Goal: Task Accomplishment & Management: Manage account settings

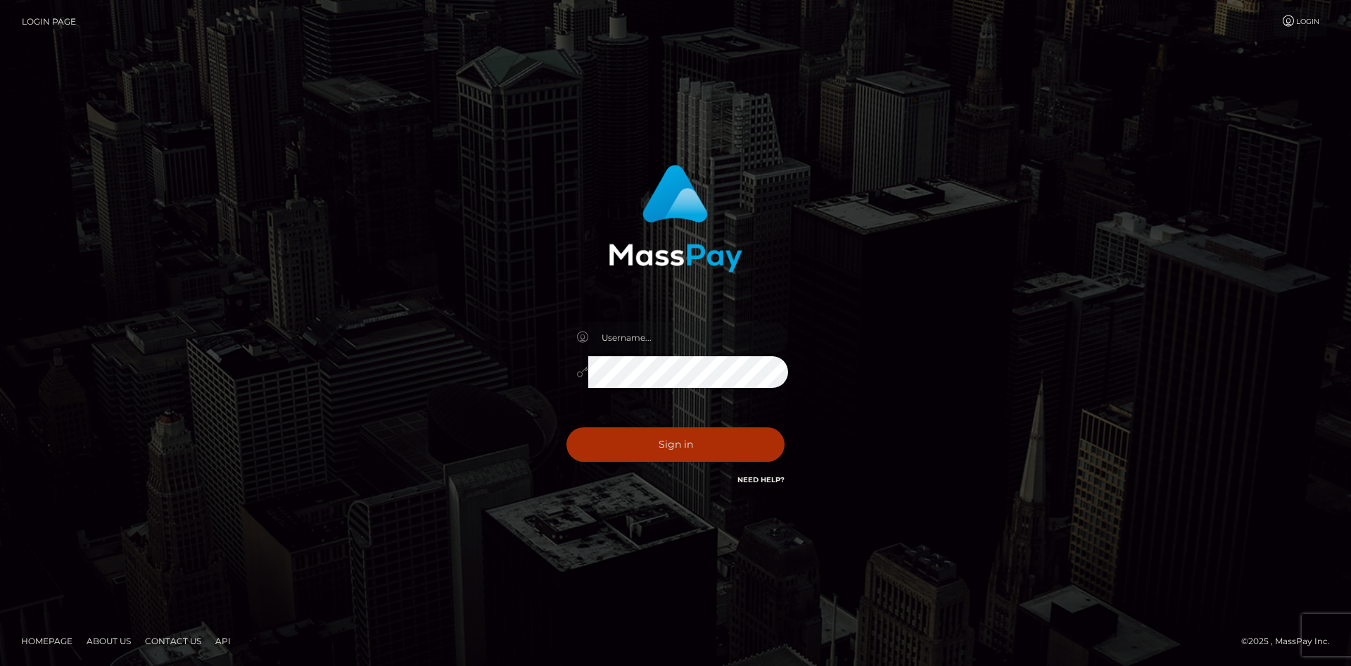
click at [636, 337] on input "text" at bounding box center [688, 338] width 200 height 32
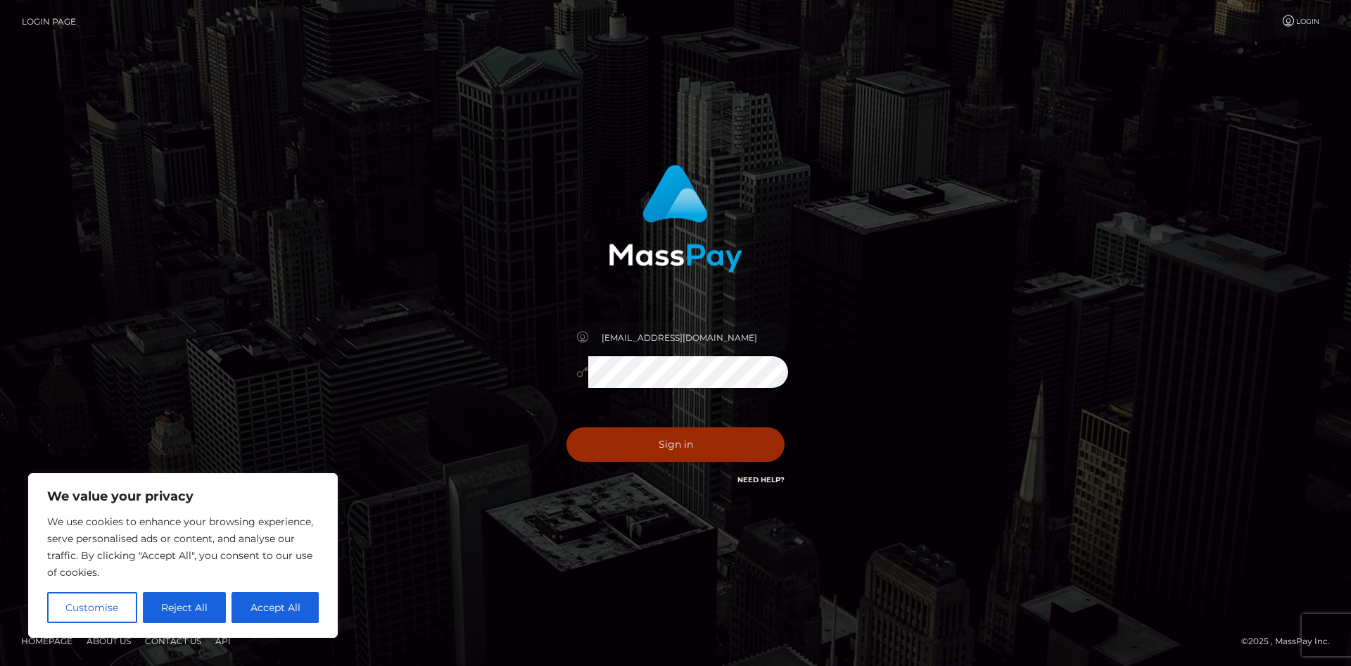
type input "[EMAIL_ADDRESS][DOMAIN_NAME]"
click at [669, 444] on button "Sign in" at bounding box center [675, 444] width 218 height 34
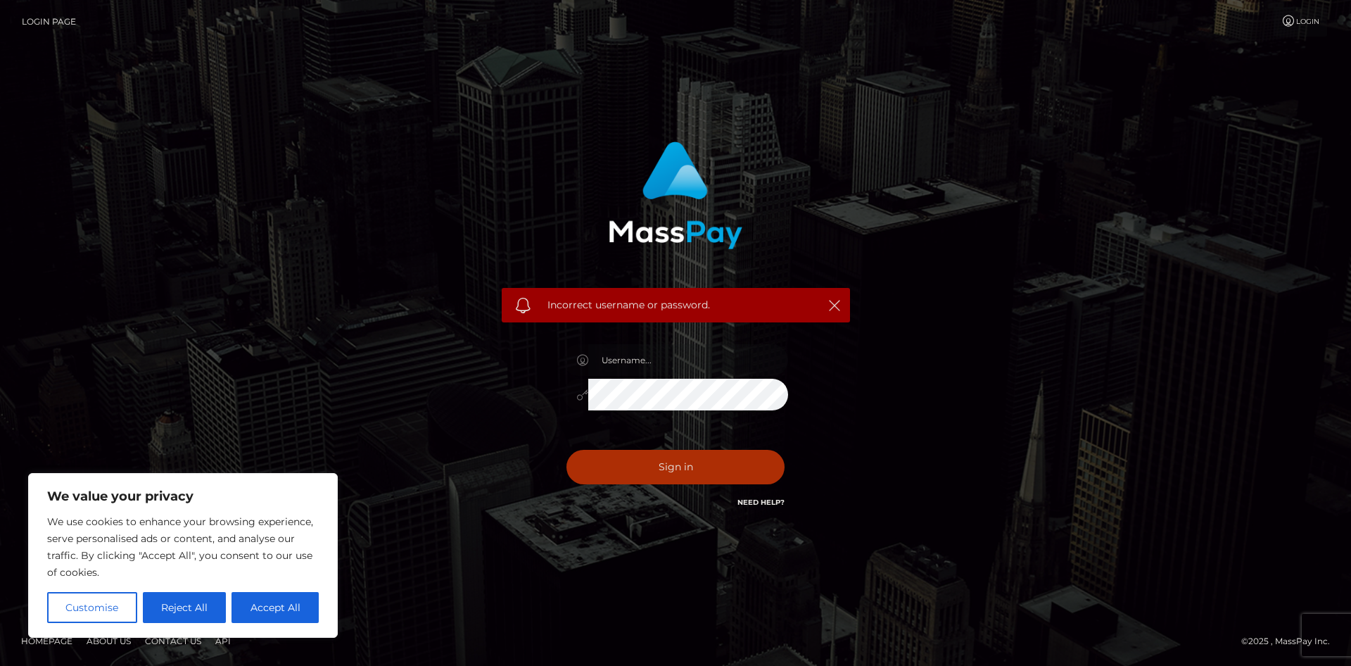
click at [653, 364] on input "text" at bounding box center [688, 360] width 200 height 32
type input "[EMAIL_ADDRESS][DOMAIN_NAME]"
click at [872, 391] on div "Incorrect username or password. n6048883@gmail.com" at bounding box center [675, 333] width 802 height 405
click at [566, 450] on button "Sign in" at bounding box center [675, 467] width 218 height 34
click at [651, 369] on input "text" at bounding box center [688, 360] width 200 height 32
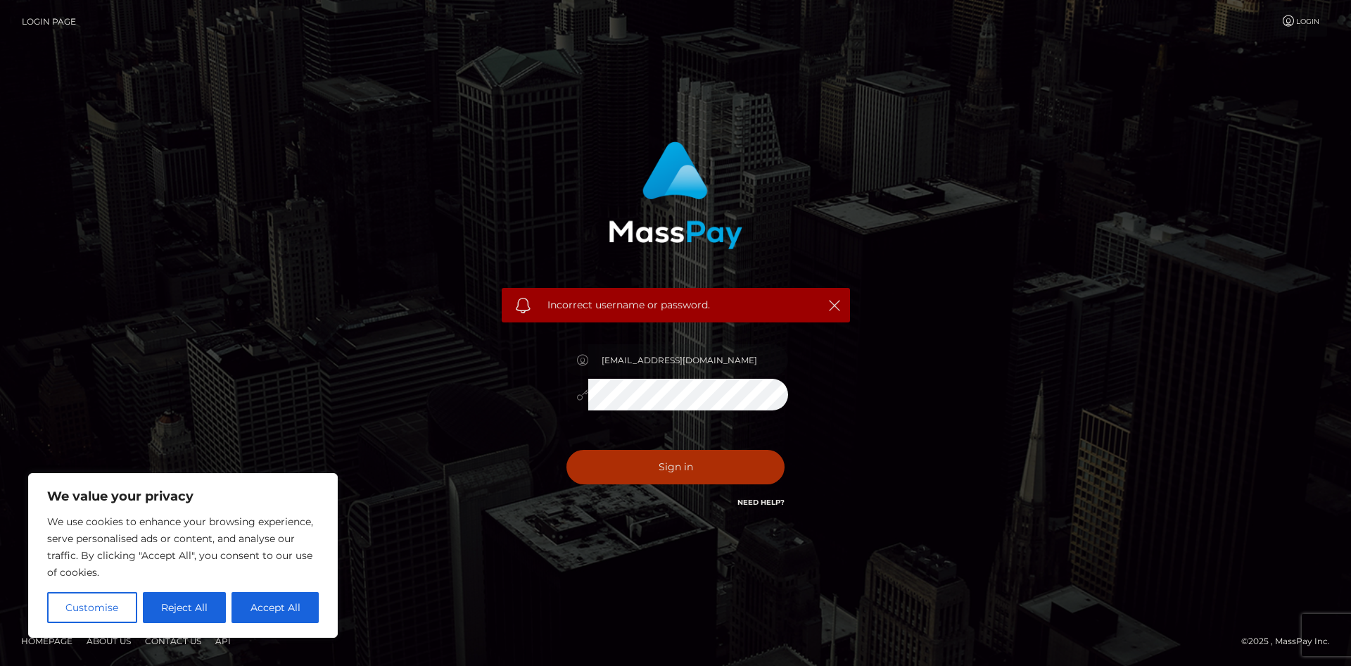
drag, startPoint x: 695, startPoint y: 357, endPoint x: 647, endPoint y: 356, distance: 47.9
click at [647, 356] on input "[EMAIL_ADDRESS][DOMAIN_NAME]" at bounding box center [688, 360] width 200 height 32
type input "n6048883"
click at [894, 381] on div "Incorrect username or password. n6048883" at bounding box center [675, 333] width 802 height 405
click at [727, 471] on button "Sign in" at bounding box center [675, 467] width 218 height 34
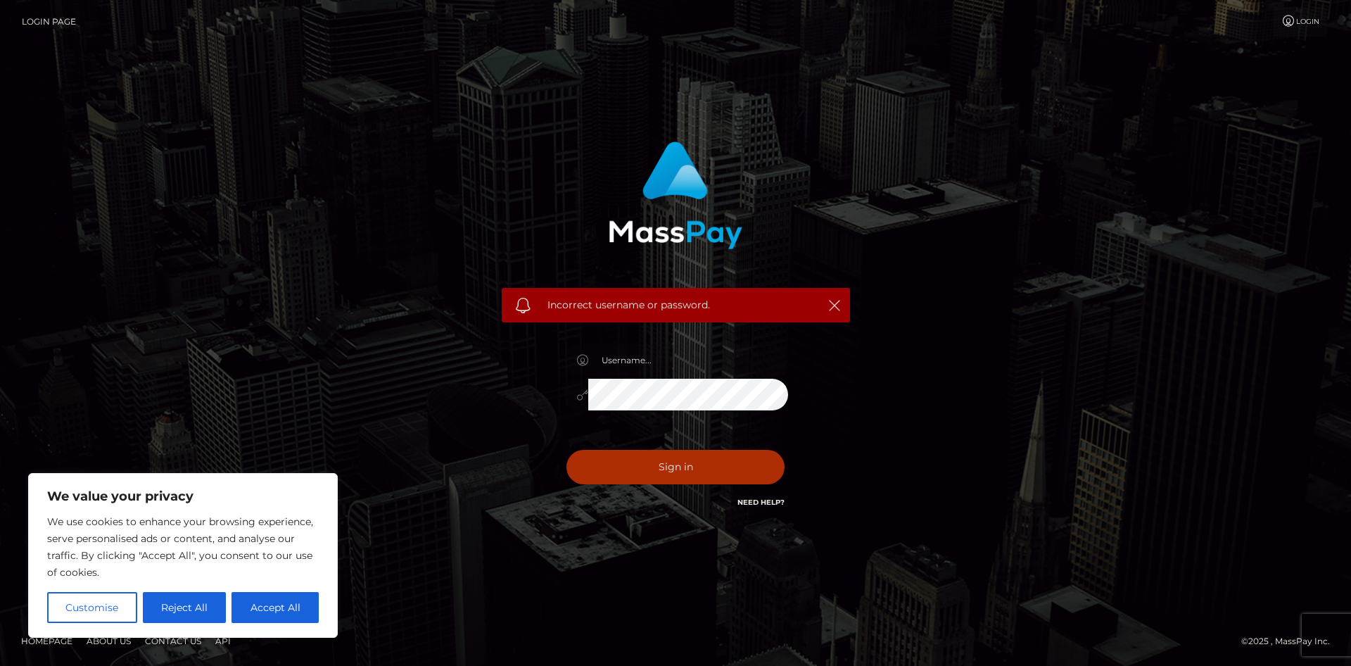
click at [751, 500] on link "Need Help?" at bounding box center [760, 501] width 47 height 9
click at [189, 614] on button "Reject All" at bounding box center [185, 607] width 84 height 31
